Goal: Check status: Check status

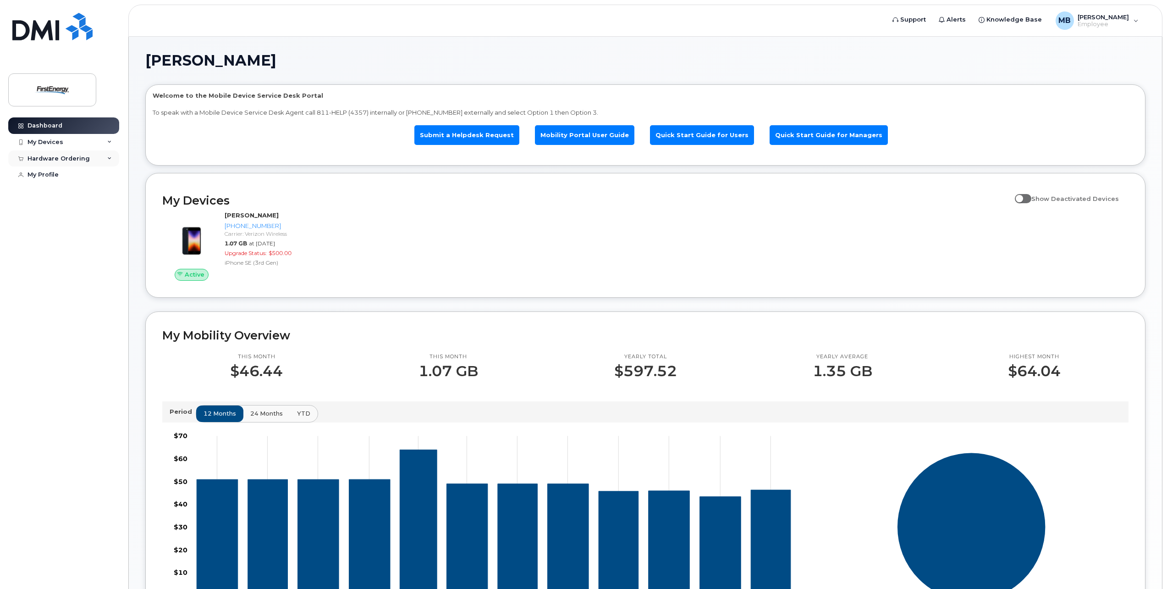
click at [74, 157] on div "Hardware Ordering" at bounding box center [59, 158] width 62 height 7
click at [63, 170] on link "My Orders" at bounding box center [71, 174] width 95 height 17
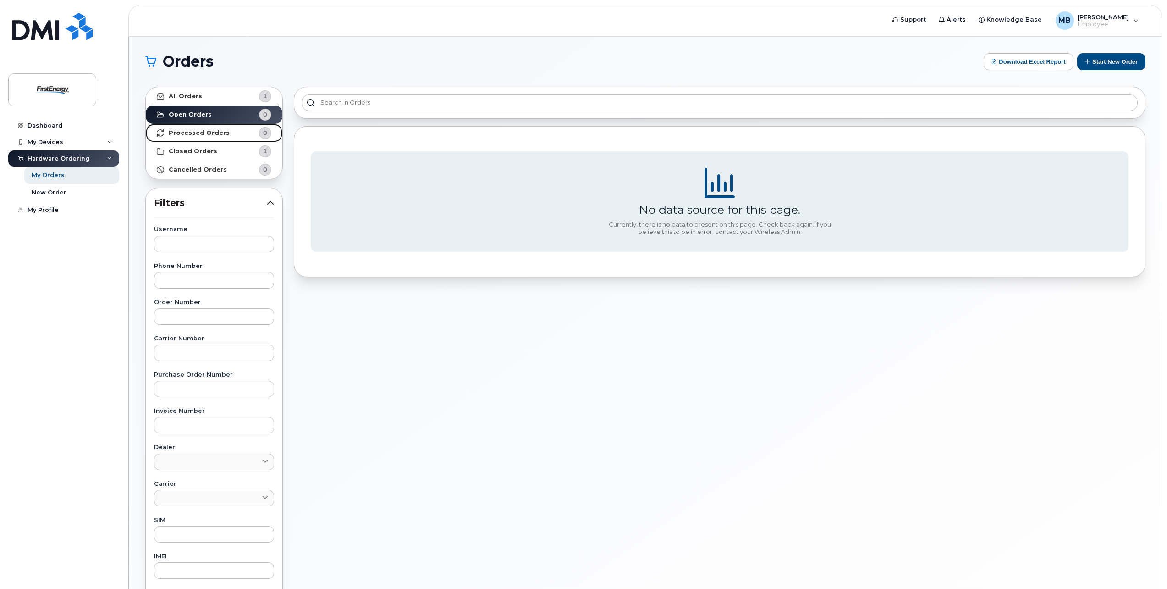
click at [195, 128] on link "Processed Orders 0" at bounding box center [214, 133] width 137 height 18
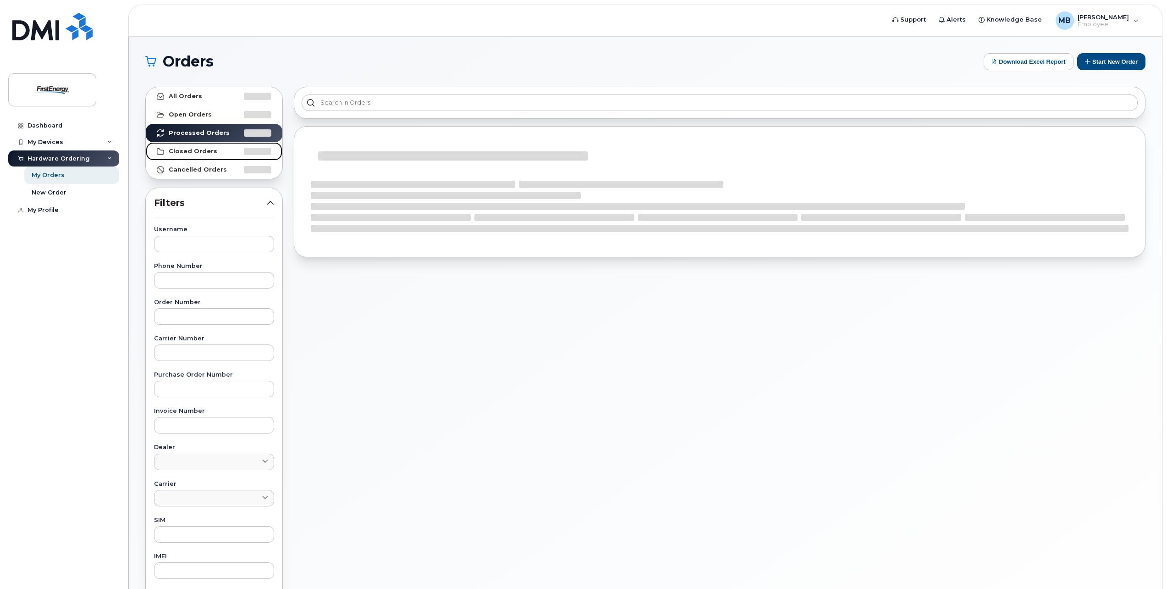
click at [205, 150] on strong "Closed Orders" at bounding box center [193, 151] width 49 height 7
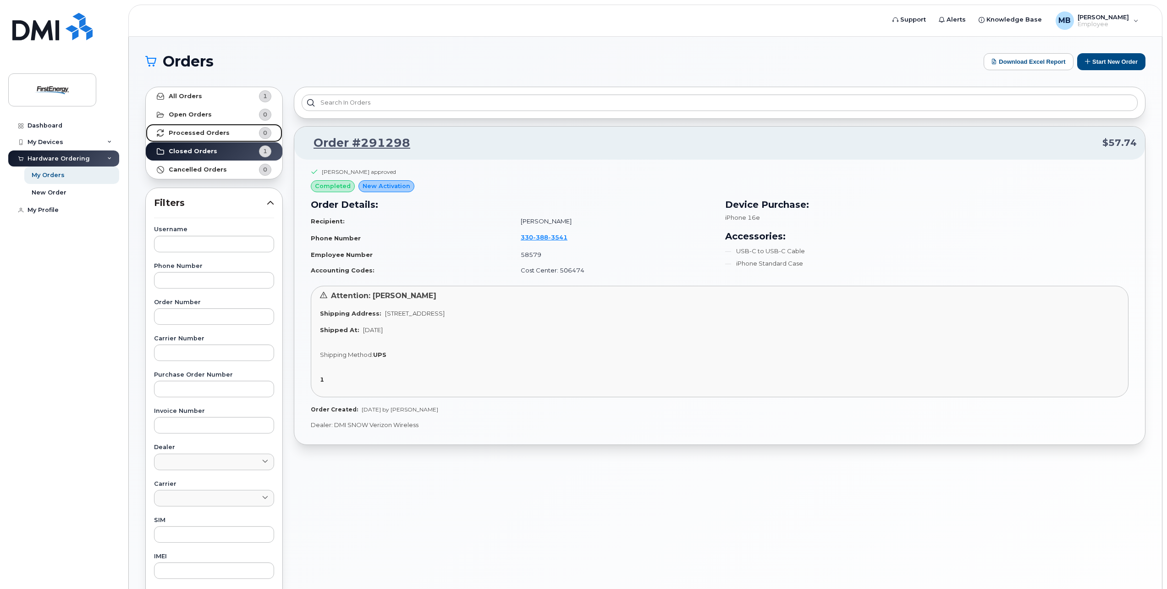
click at [221, 132] on strong "Processed Orders" at bounding box center [199, 132] width 61 height 7
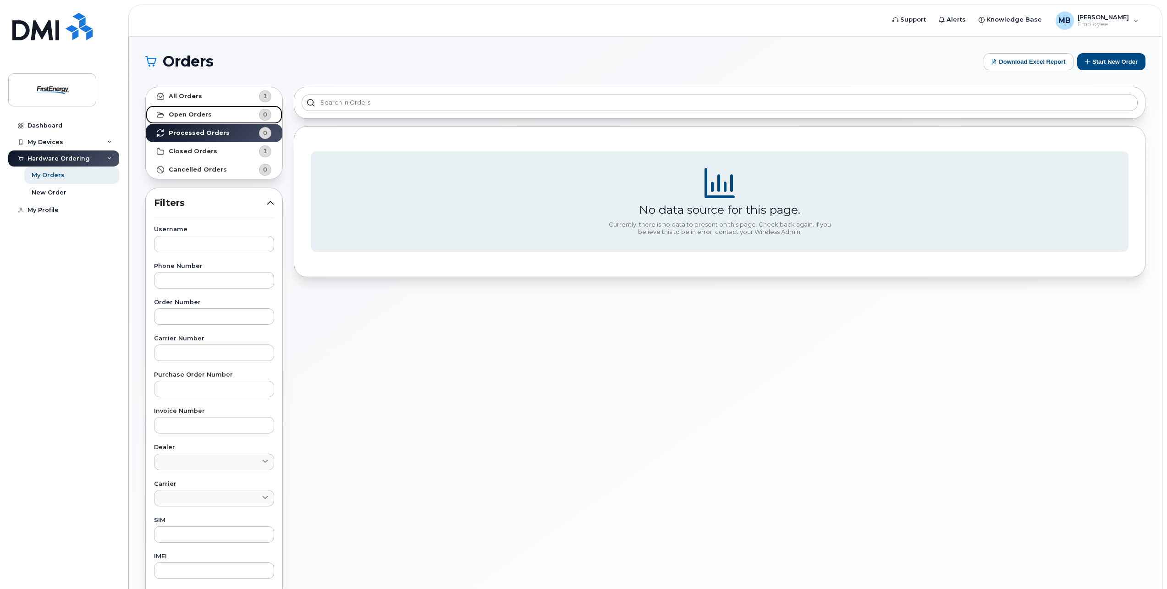
click at [225, 117] on link "Open Orders 0" at bounding box center [214, 114] width 137 height 18
click at [226, 95] on link "All Orders 1" at bounding box center [214, 96] width 137 height 18
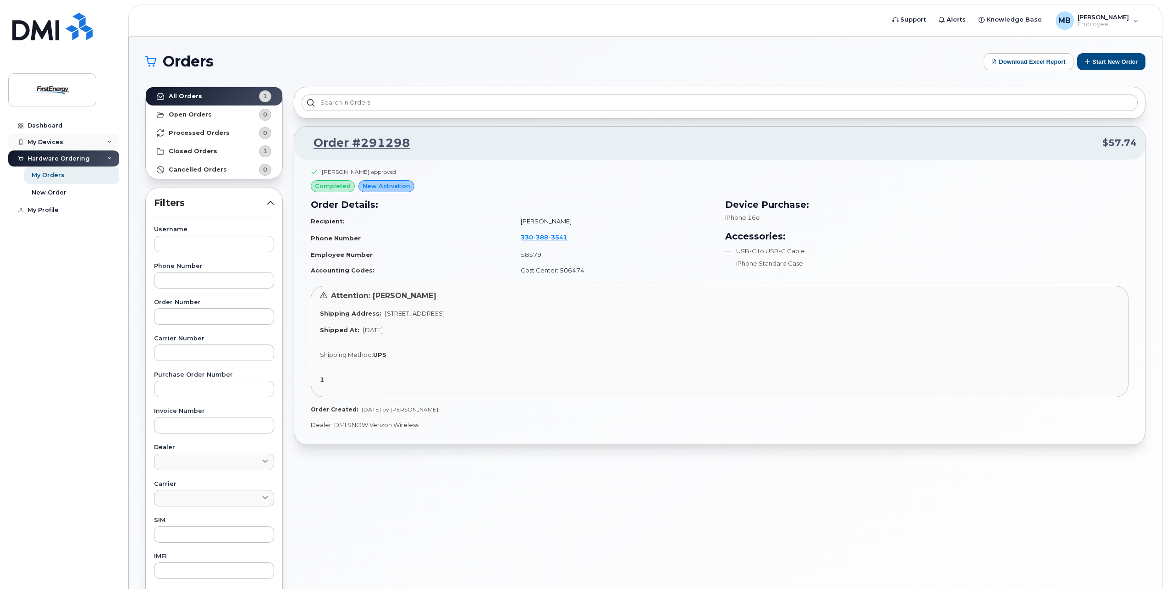
click at [57, 141] on div "My Devices" at bounding box center [46, 141] width 36 height 7
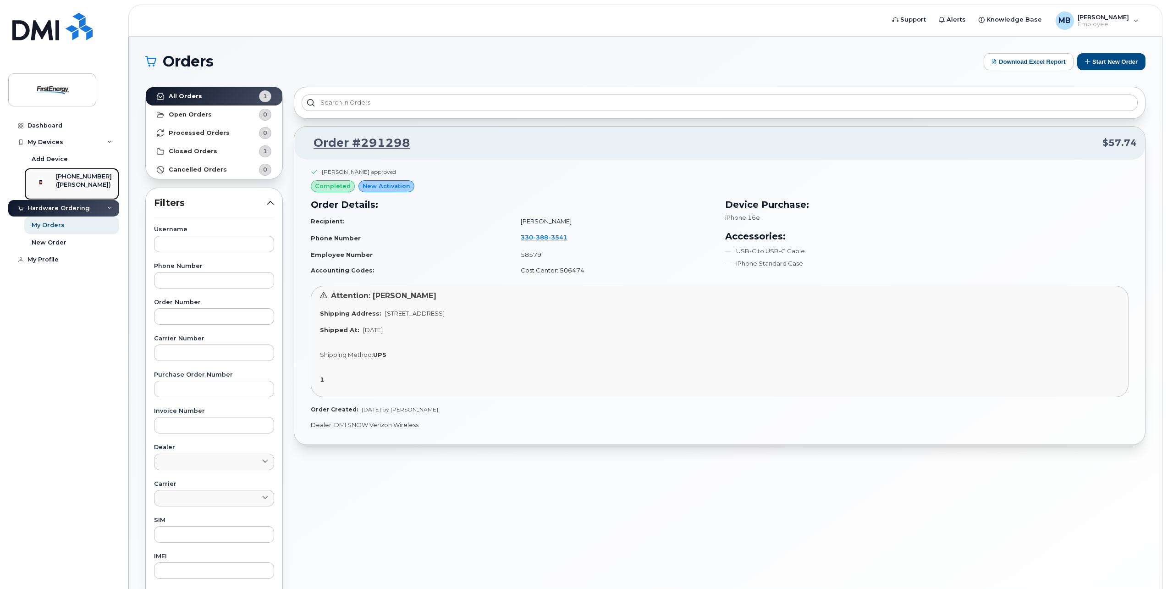
click at [41, 186] on img at bounding box center [40, 181] width 9 height 9
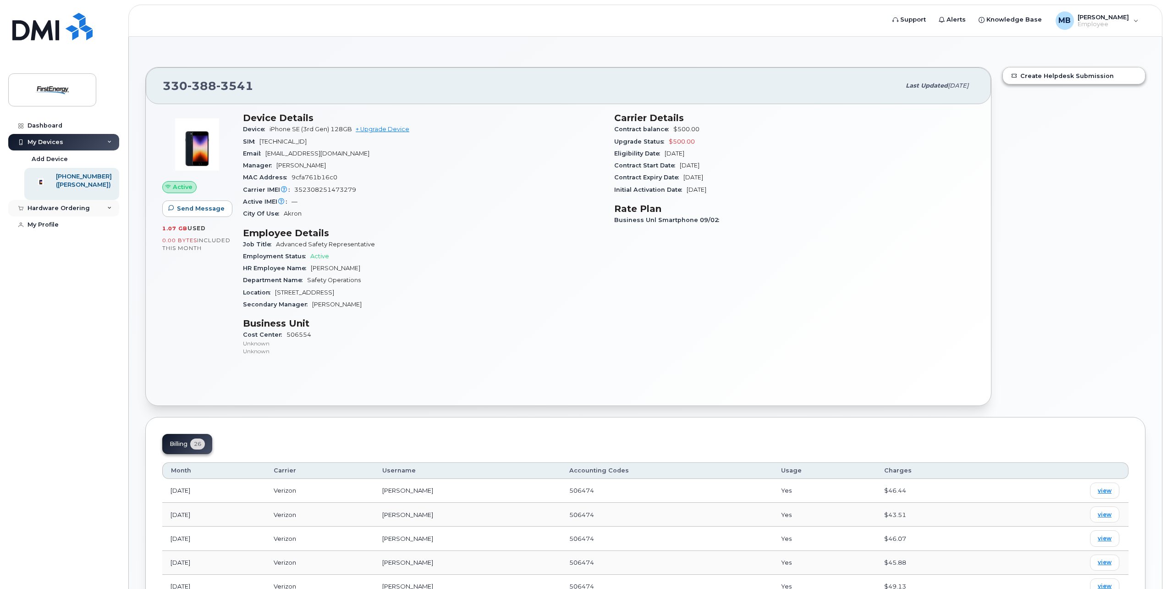
click at [100, 214] on div "Hardware Ordering" at bounding box center [63, 208] width 111 height 17
click at [94, 231] on link "My Orders" at bounding box center [71, 224] width 95 height 17
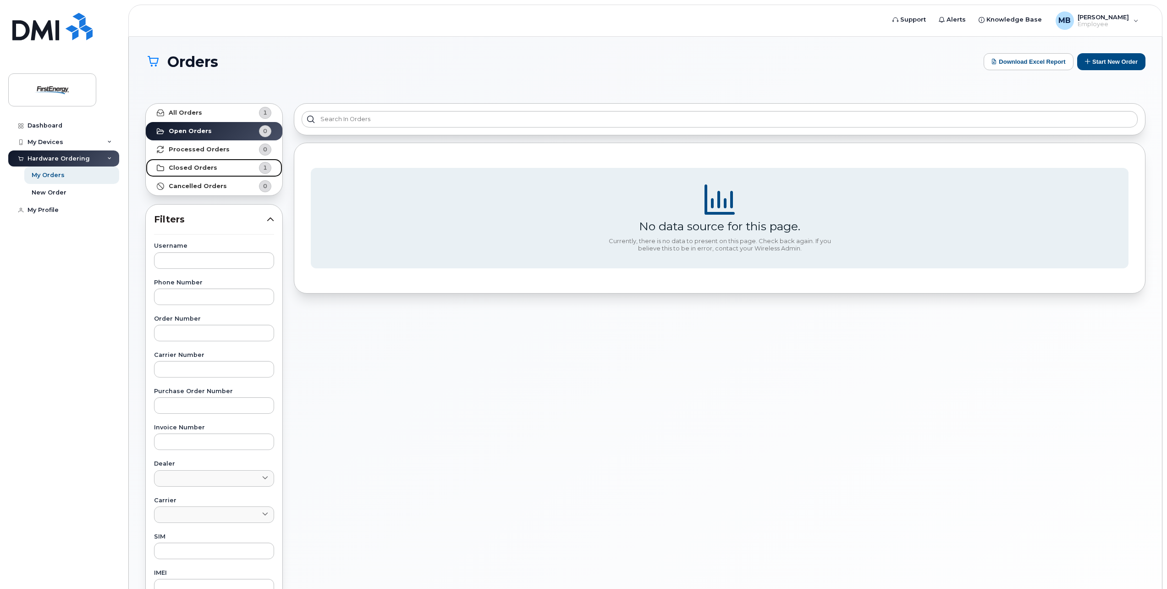
click at [210, 166] on strong "Closed Orders" at bounding box center [193, 167] width 49 height 7
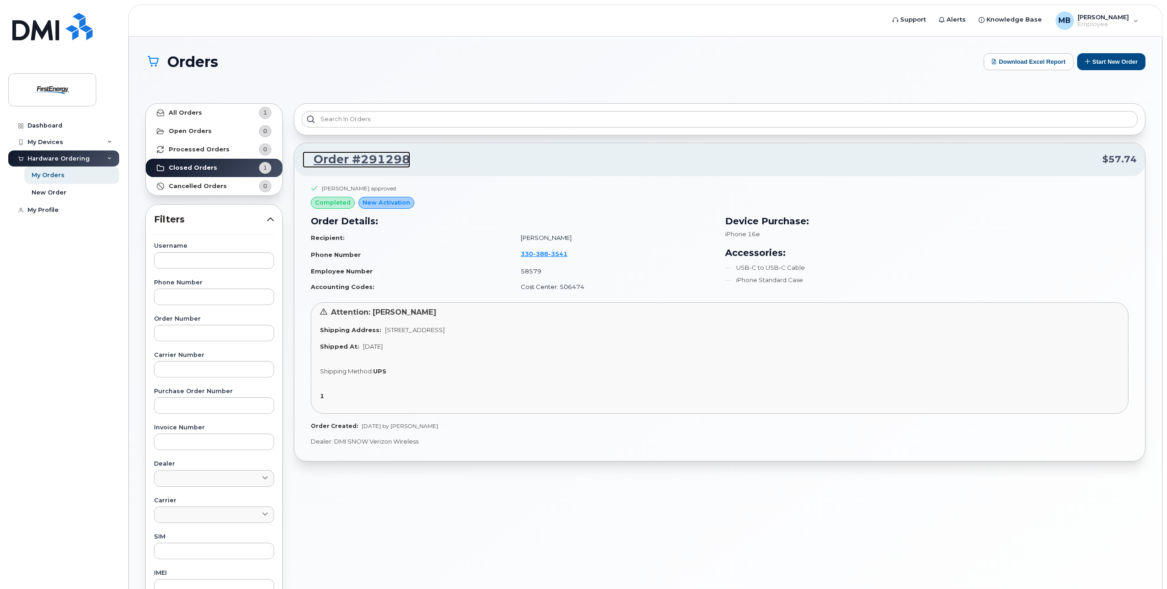
click at [385, 151] on link "Order #291298" at bounding box center [357, 159] width 108 height 17
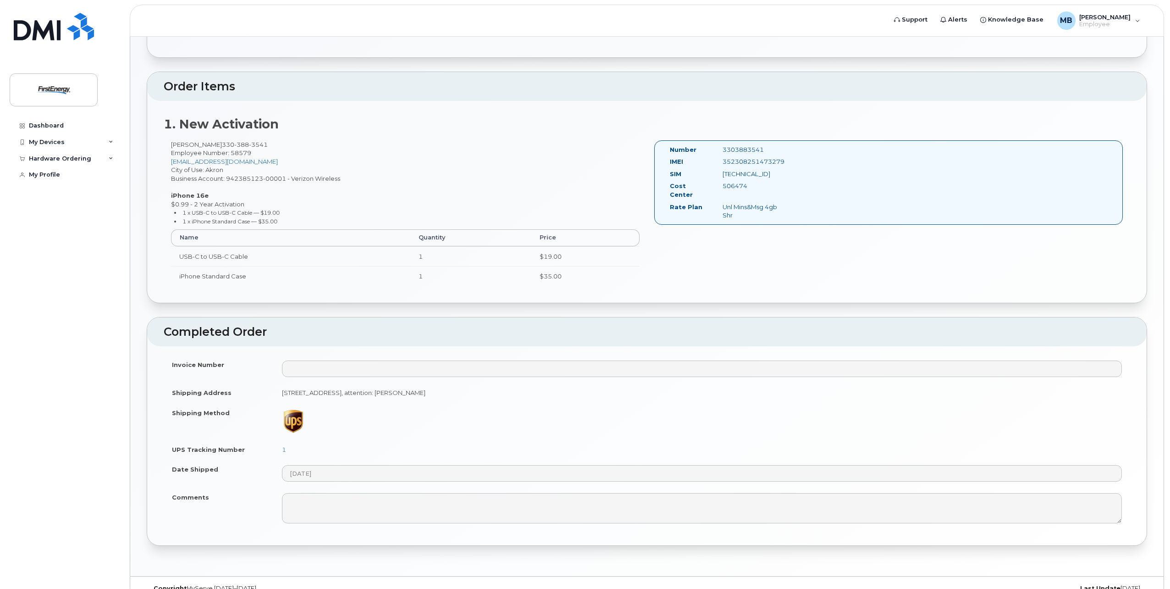
scroll to position [211, 0]
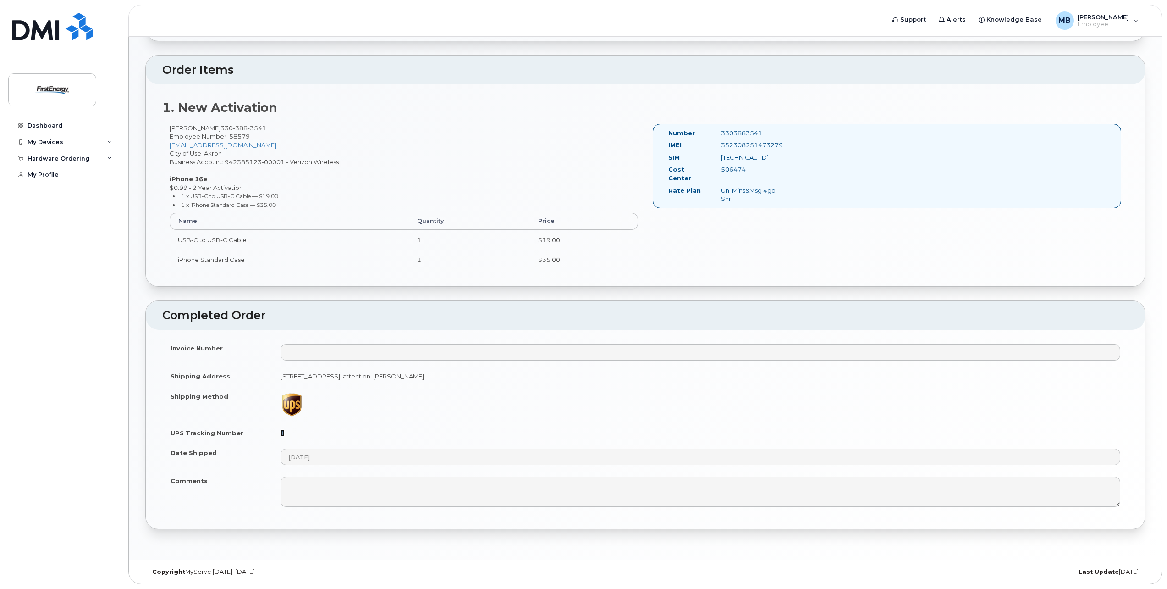
click at [283, 432] on link "1" at bounding box center [283, 432] width 4 height 7
click at [282, 431] on link "1" at bounding box center [283, 432] width 4 height 7
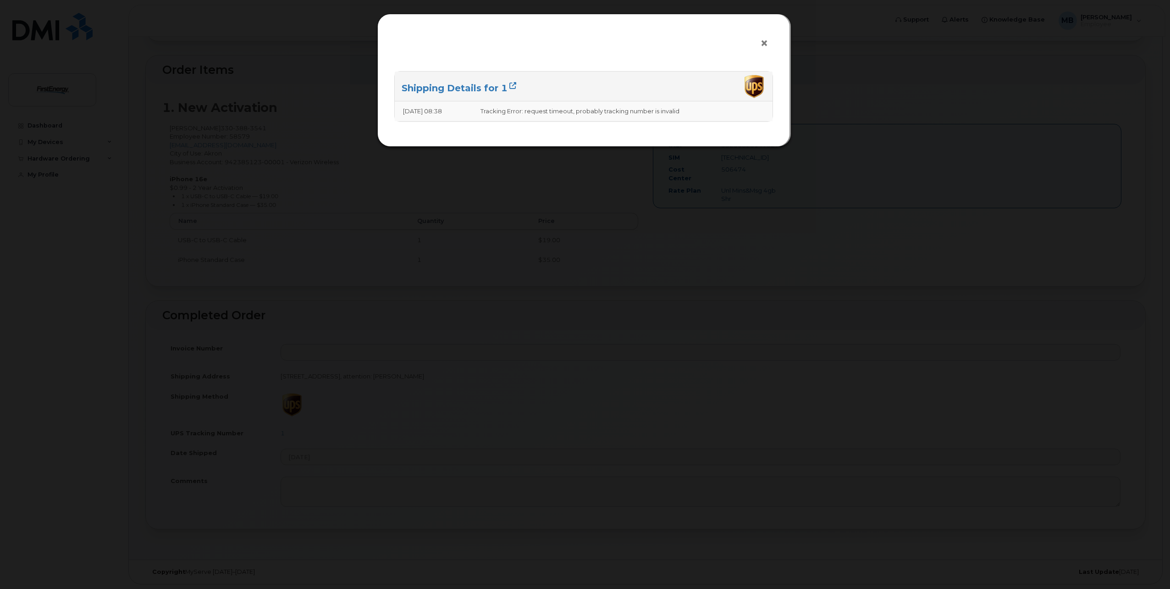
click at [766, 45] on span "×" at bounding box center [764, 43] width 8 height 17
click at [762, 42] on span "×" at bounding box center [764, 43] width 8 height 17
click at [766, 44] on span "×" at bounding box center [764, 43] width 8 height 17
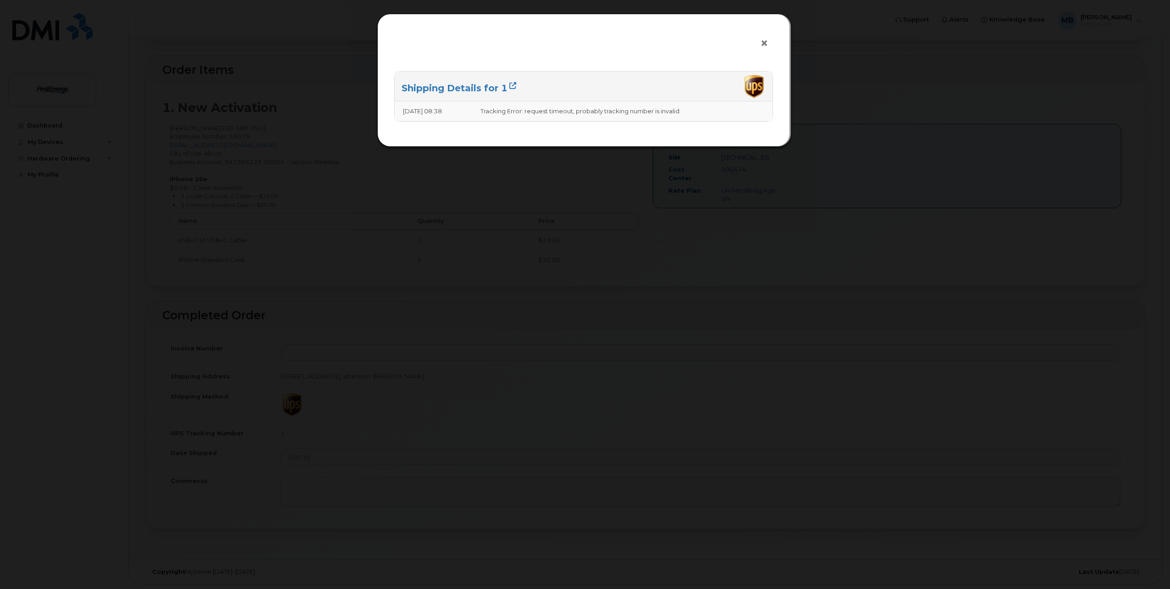
click at [762, 48] on span "×" at bounding box center [764, 43] width 8 height 17
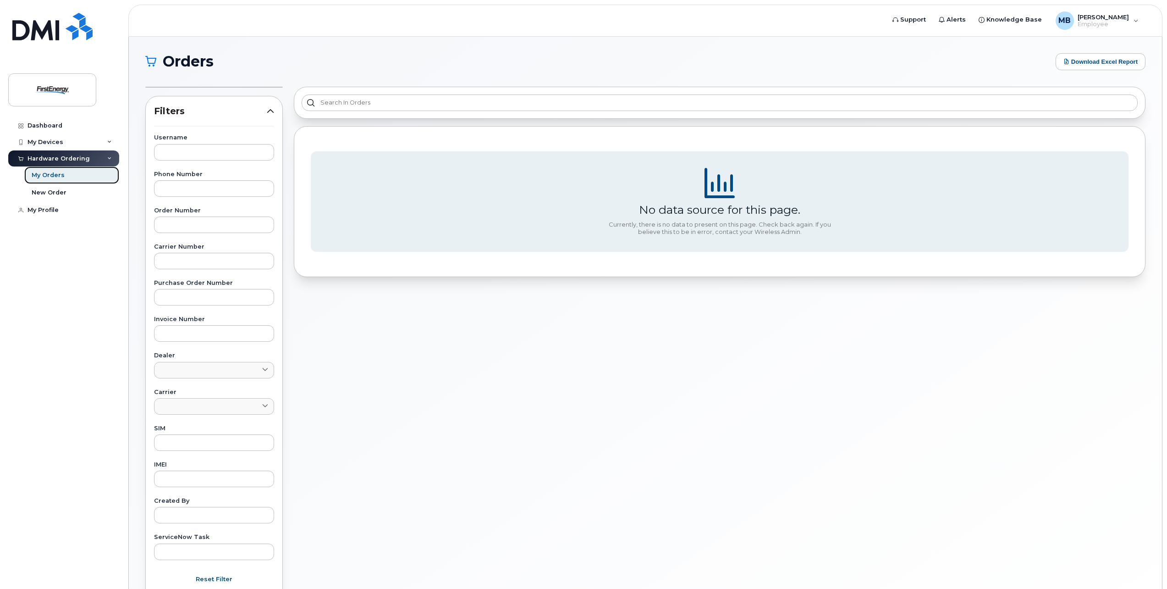
click at [61, 176] on div "My Orders" at bounding box center [48, 175] width 33 height 8
click at [51, 196] on div "New Order" at bounding box center [49, 192] width 35 height 8
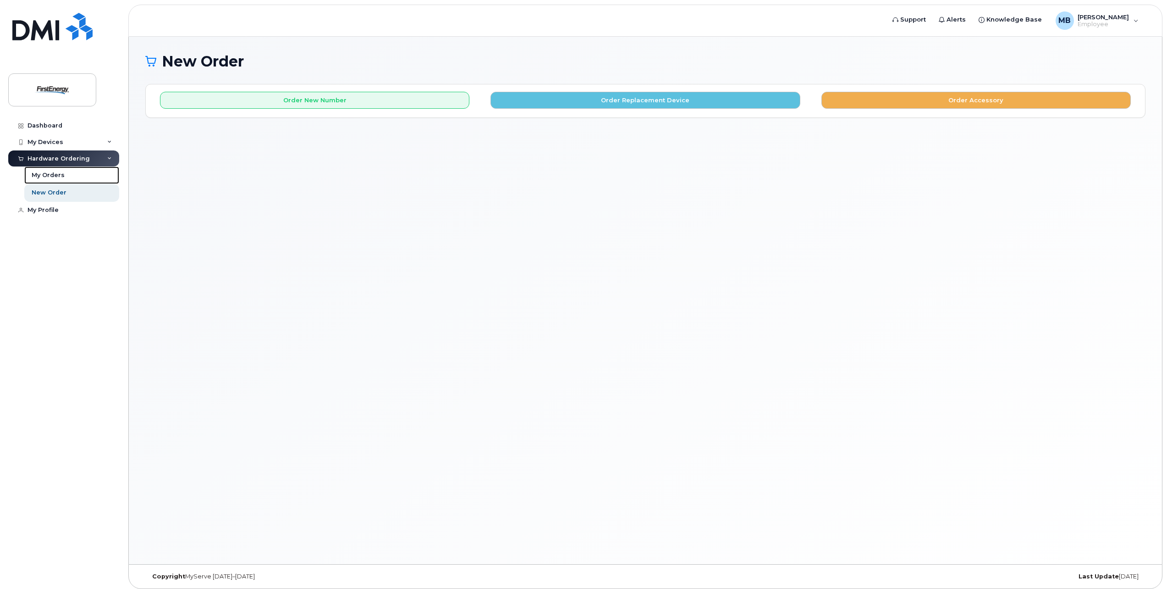
click at [61, 176] on div "My Orders" at bounding box center [48, 175] width 33 height 8
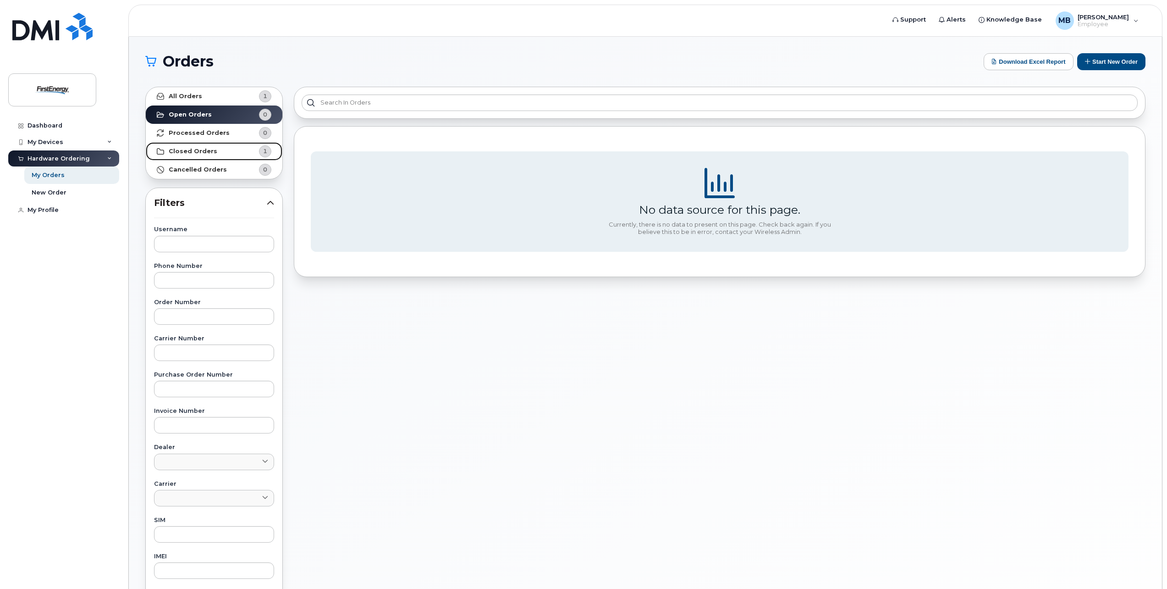
click at [197, 152] on strong "Closed Orders" at bounding box center [193, 151] width 49 height 7
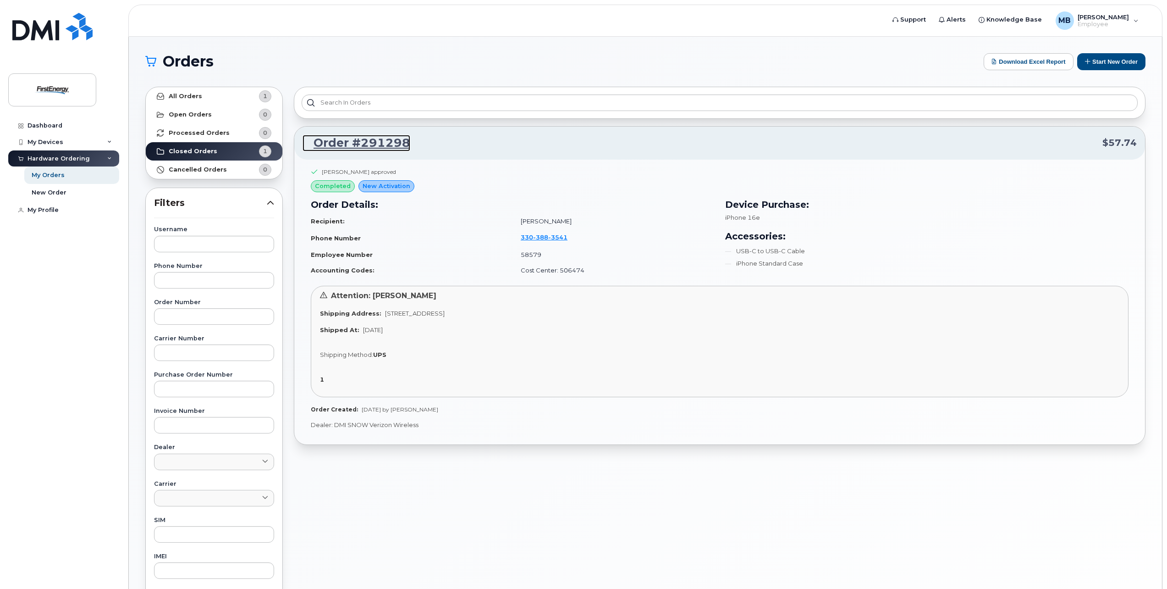
click at [379, 142] on link "Order #291298" at bounding box center [357, 143] width 108 height 17
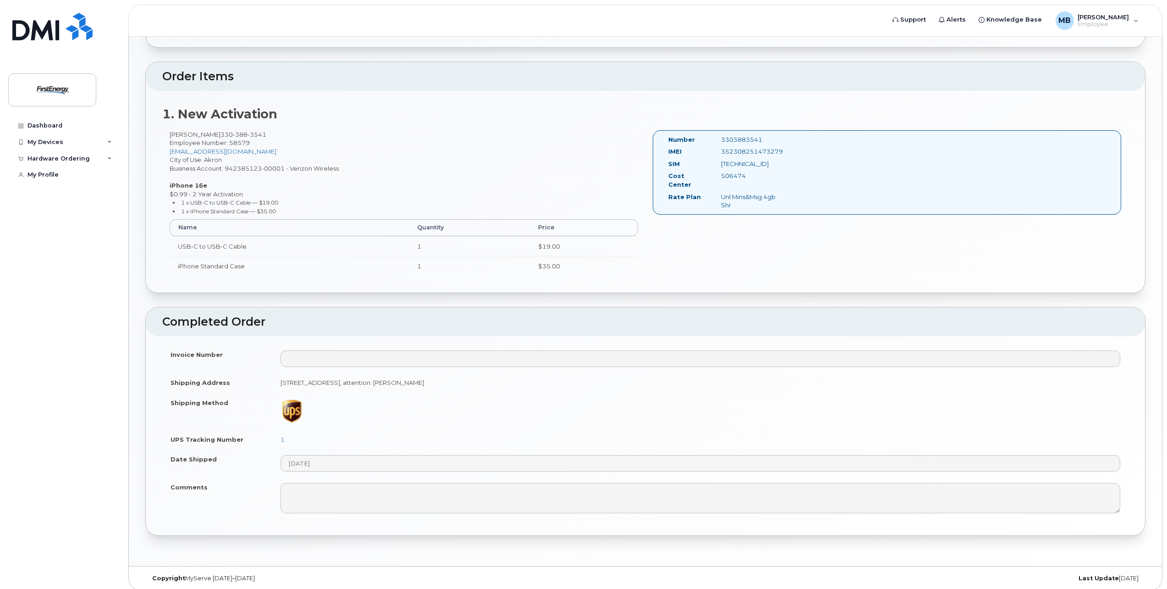
scroll to position [211, 0]
